Goal: Find specific page/section: Find specific page/section

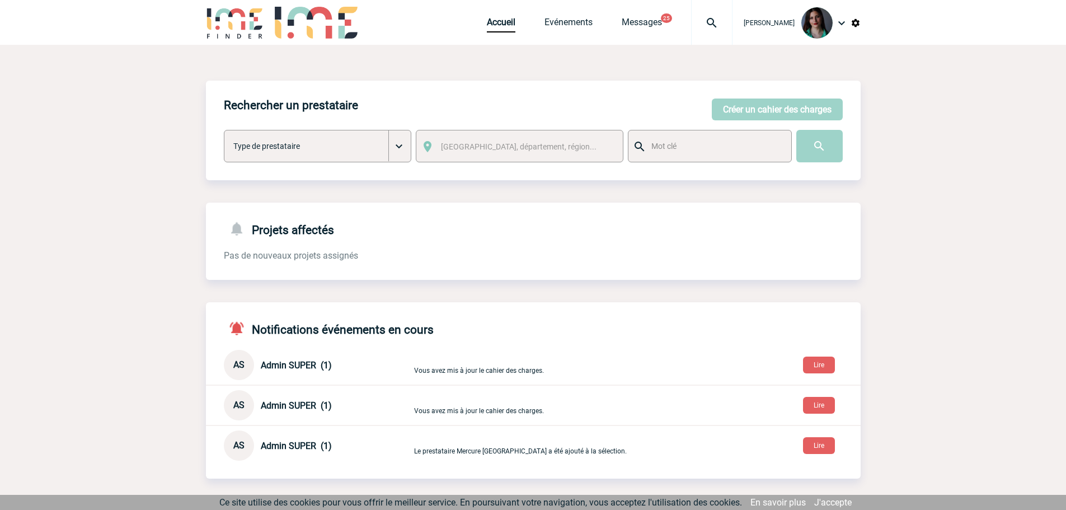
click at [537, 22] on span "Accueil" at bounding box center [516, 22] width 58 height 11
click at [549, 24] on link "Evénements" at bounding box center [569, 25] width 48 height 16
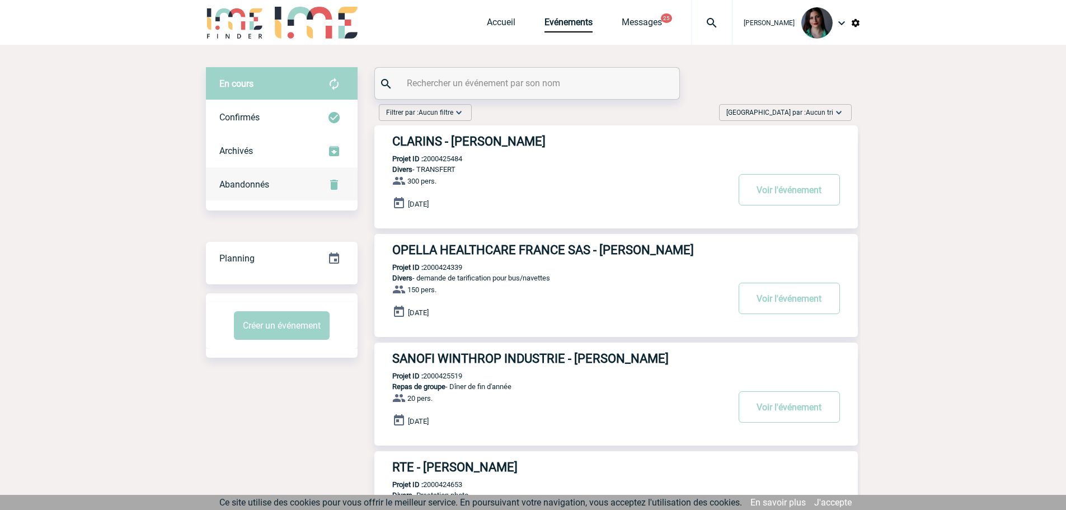
click at [231, 184] on span "Abandonnés" at bounding box center [244, 184] width 50 height 11
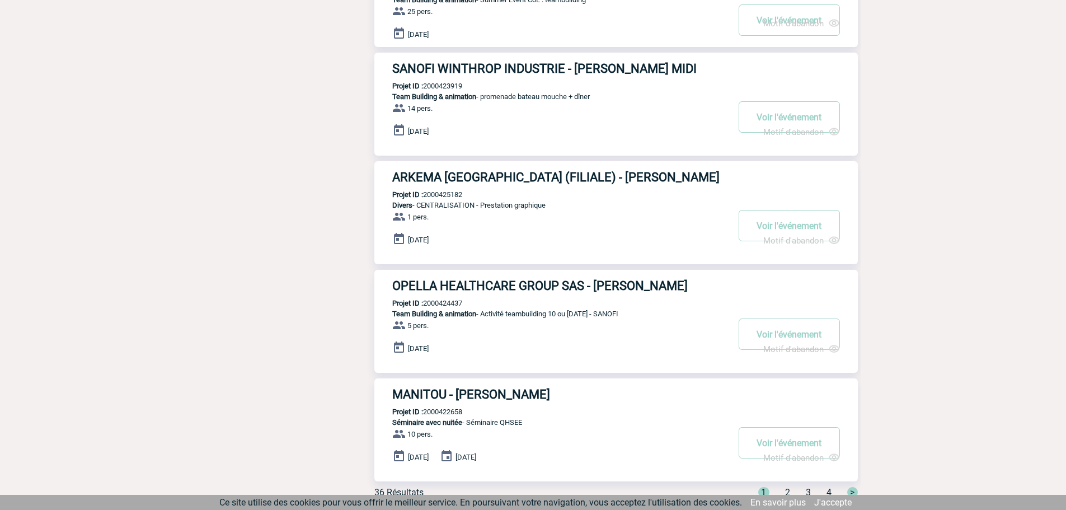
scroll to position [764, 0]
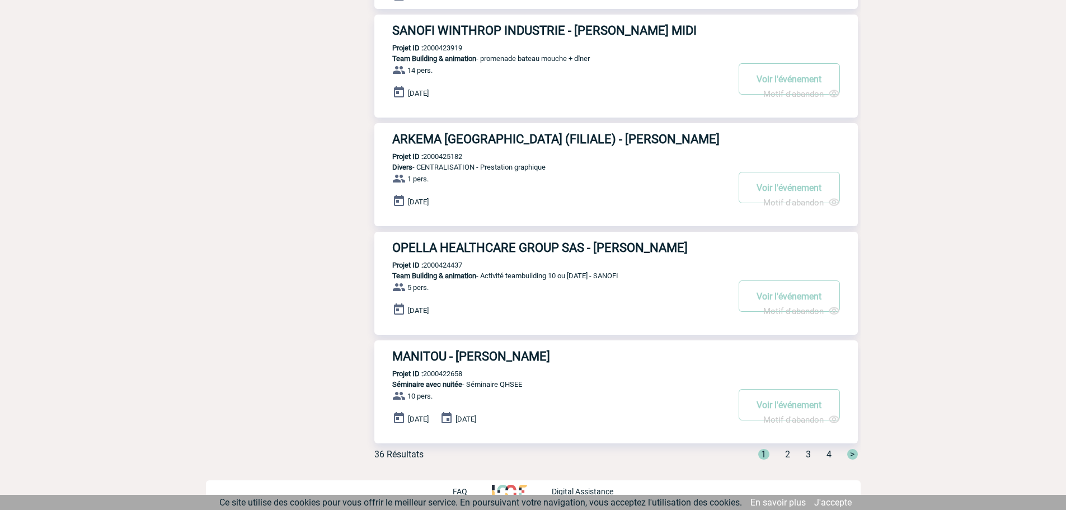
click at [786, 452] on span "2" at bounding box center [787, 454] width 5 height 11
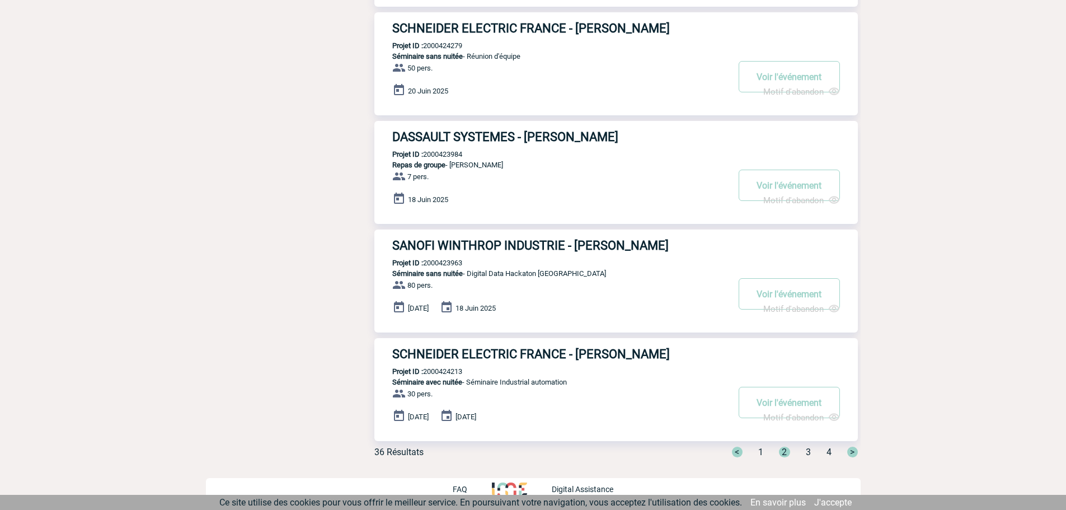
click at [759, 453] on span "1" at bounding box center [760, 452] width 5 height 11
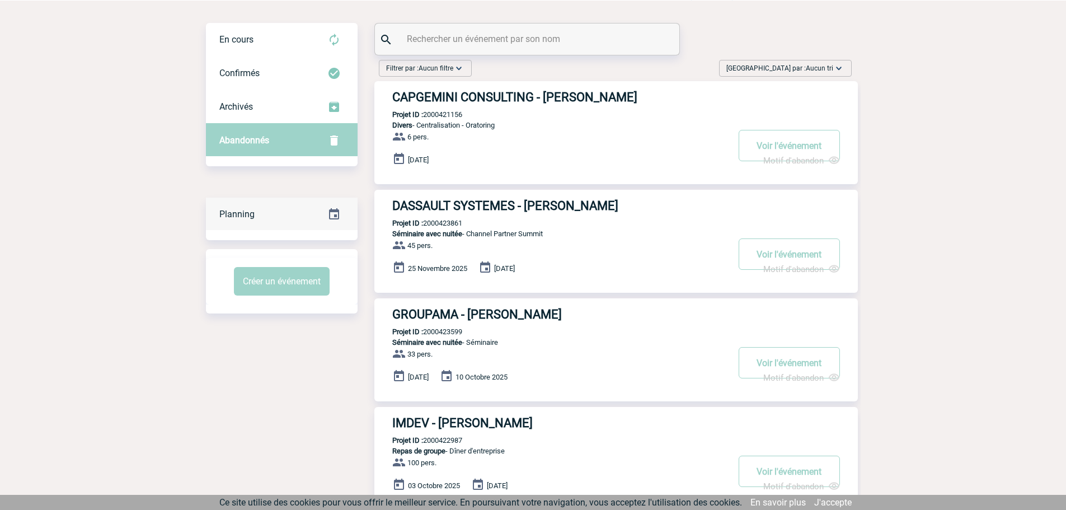
scroll to position [0, 0]
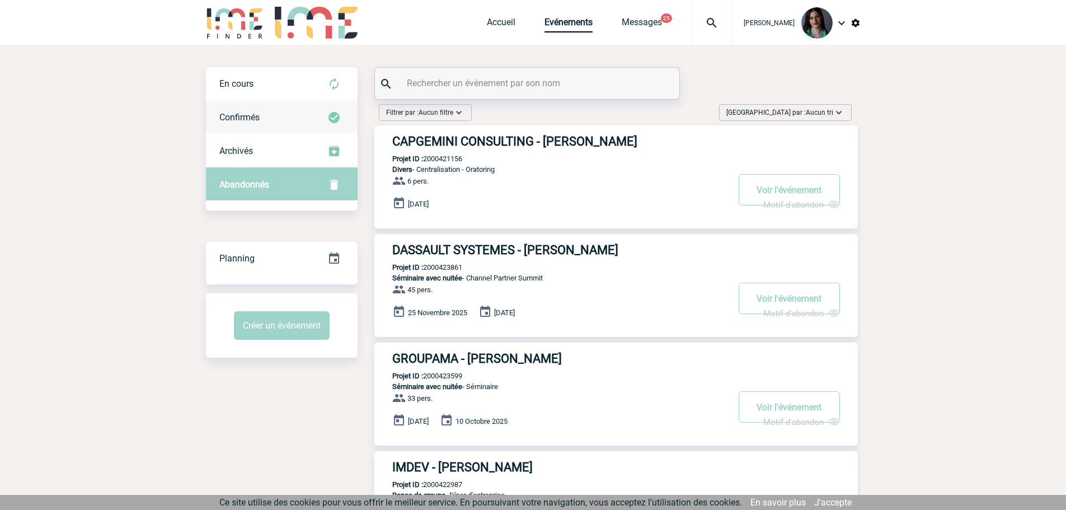
click at [281, 121] on div "Confirmés" at bounding box center [282, 118] width 152 height 34
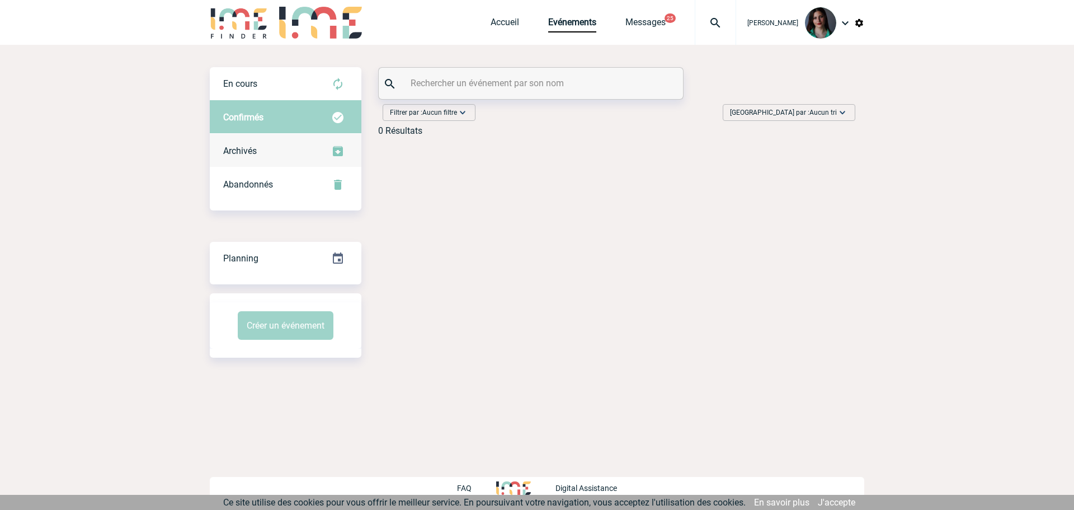
click at [313, 161] on div "Archivés" at bounding box center [286, 151] width 152 height 34
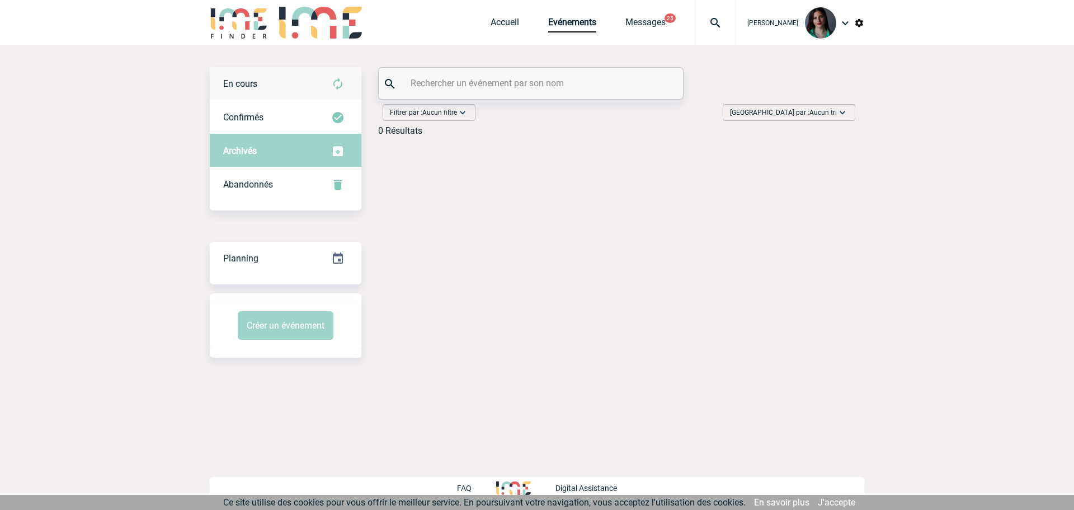
click at [298, 86] on div "En cours" at bounding box center [286, 84] width 152 height 34
